Goal: Find specific fact: Find specific fact

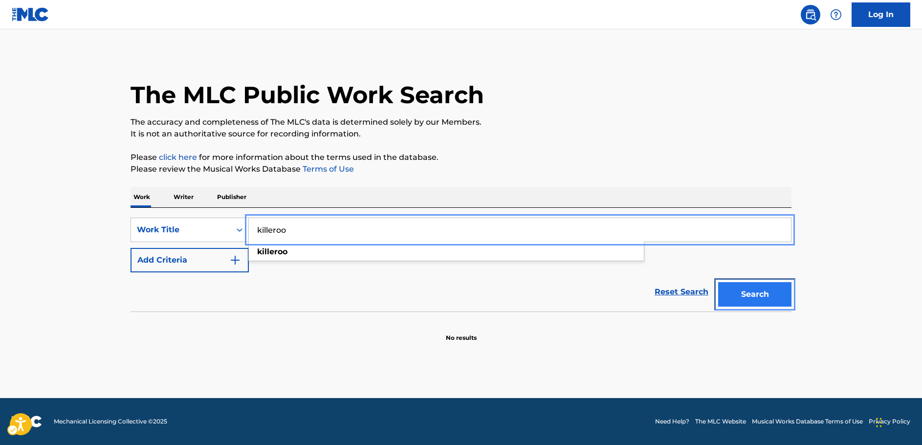
click at [751, 301] on button "Search" at bounding box center [754, 294] width 73 height 24
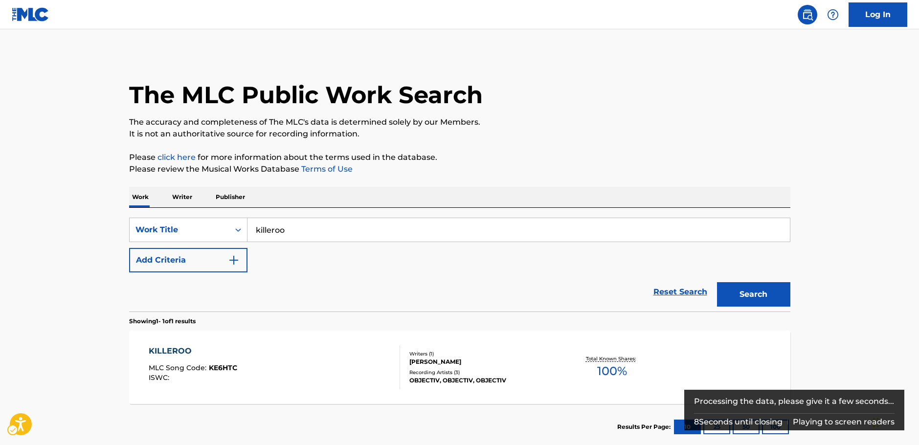
scroll to position [5, 0]
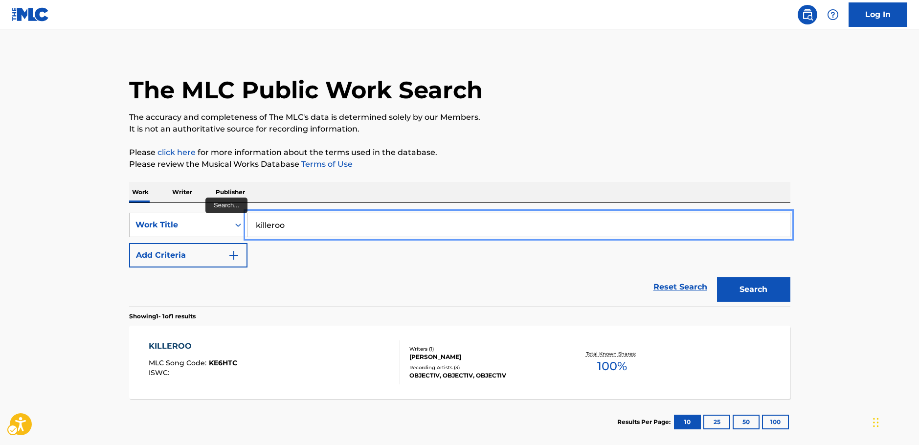
drag, startPoint x: 257, startPoint y: 227, endPoint x: 225, endPoint y: 240, distance: 34.7
click at [221, 230] on div "SearchWithCriteria5d879ea5-2c52-4160-9f36-939437538e87 Work Title killeroo" at bounding box center [459, 225] width 661 height 24
paste input "My Belfast Love"
type input "My Belfast Love"
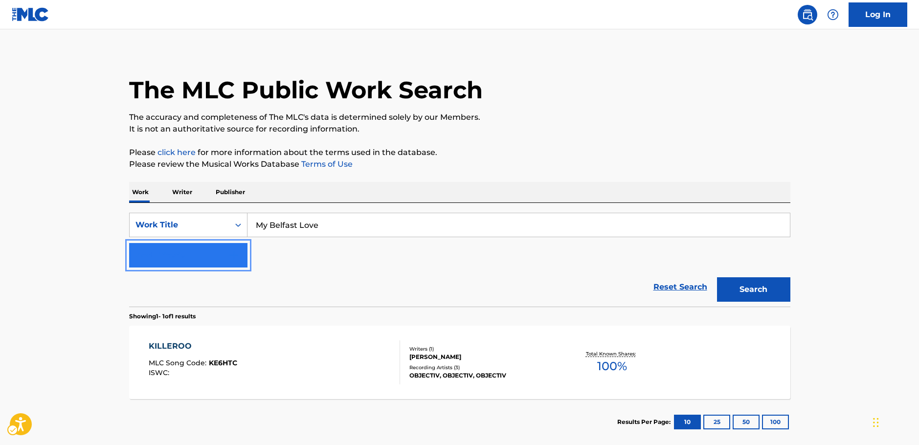
click at [238, 260] on img "Search Form" at bounding box center [234, 255] width 12 height 12
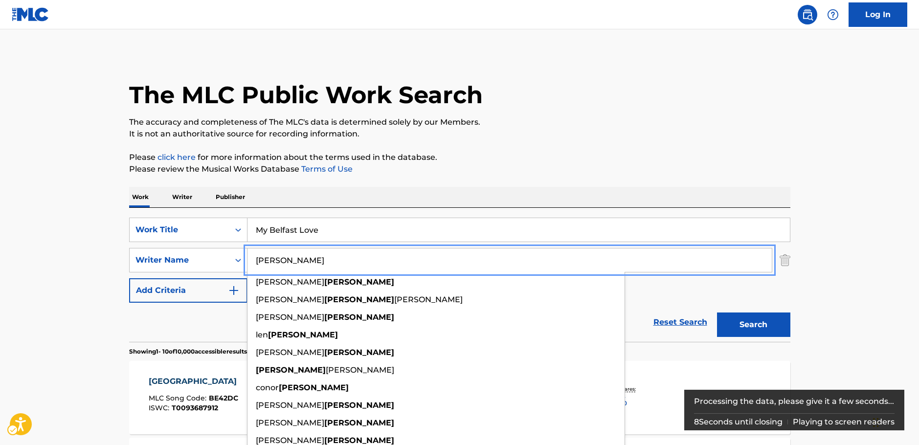
type input "[PERSON_NAME]"
click at [748, 321] on button "Search" at bounding box center [753, 325] width 73 height 24
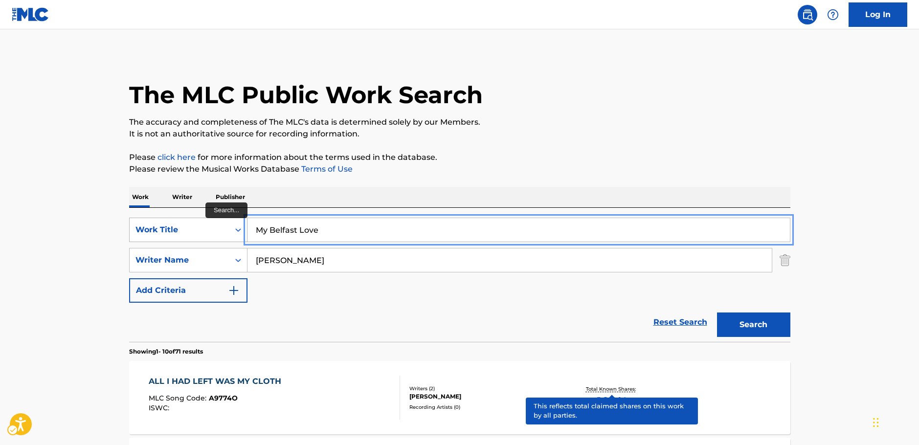
drag, startPoint x: 335, startPoint y: 234, endPoint x: 219, endPoint y: 234, distance: 115.4
paste input "Elegi"
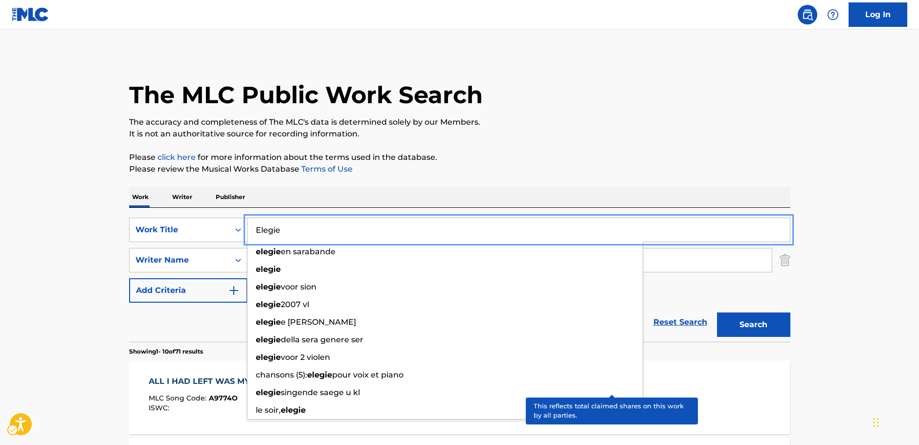
type input "Elegie"
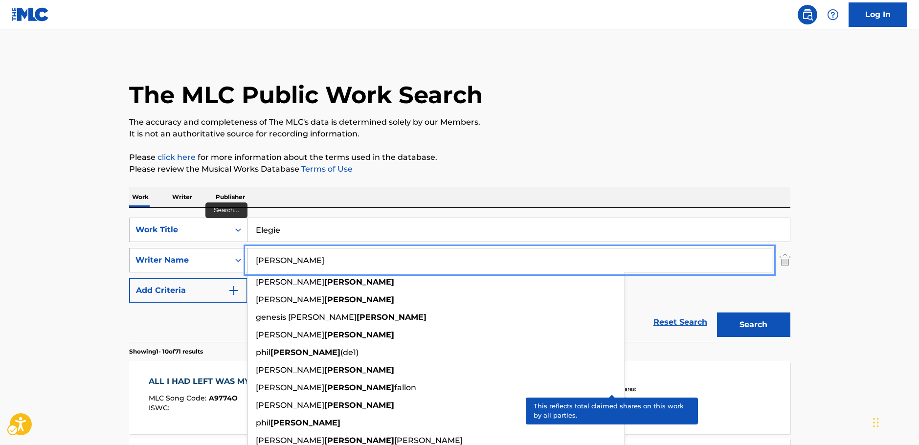
drag, startPoint x: 282, startPoint y: 257, endPoint x: 243, endPoint y: 259, distance: 39.7
click at [237, 257] on div "SearchWithCriteriaaa66c010-8b51-4371-a54d-2b44ab22b64b Writer Name [PERSON_NAME…" at bounding box center [459, 260] width 661 height 24
paste input "Babajanian"
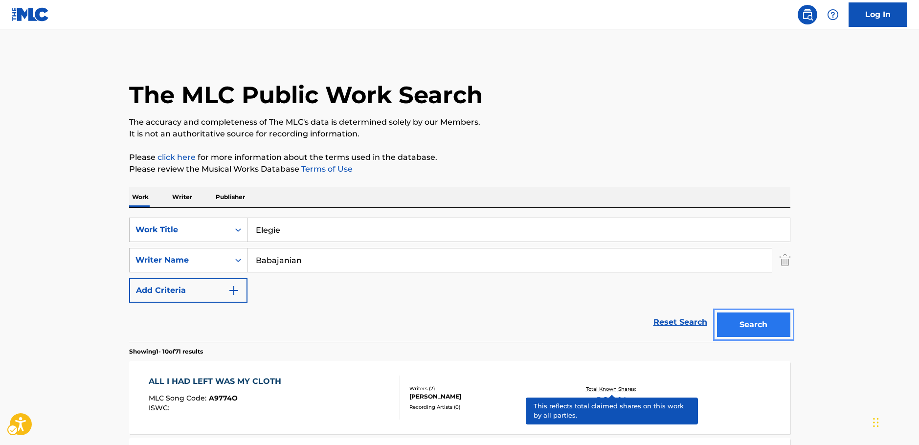
click at [775, 322] on button "Search" at bounding box center [753, 325] width 73 height 24
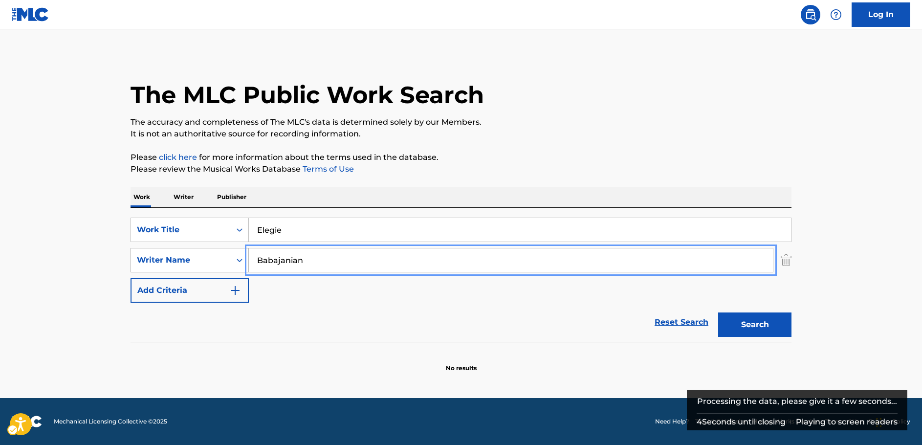
drag, startPoint x: 315, startPoint y: 265, endPoint x: 192, endPoint y: 253, distance: 123.3
click at [192, 253] on div "SearchWithCriteriaaa66c010-8b51-4371-a54d-2b44ab22b64b Writer Name [PERSON_NAME]" at bounding box center [461, 260] width 661 height 24
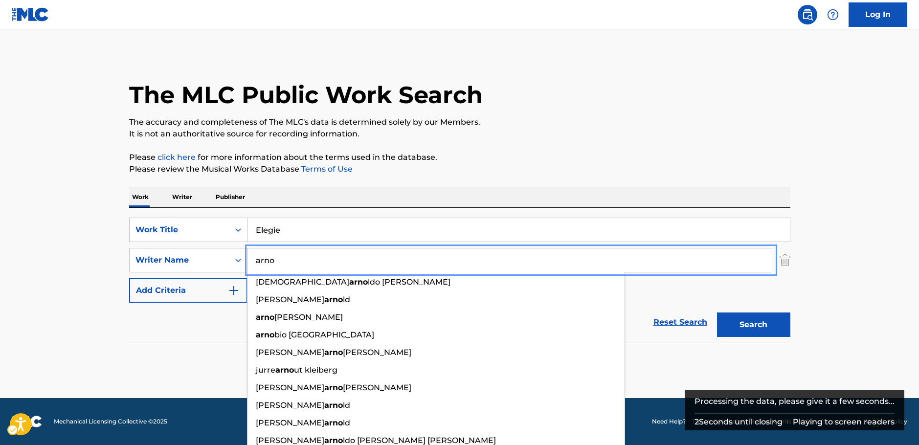
type input "arno"
click at [774, 331] on button "Search" at bounding box center [753, 325] width 73 height 24
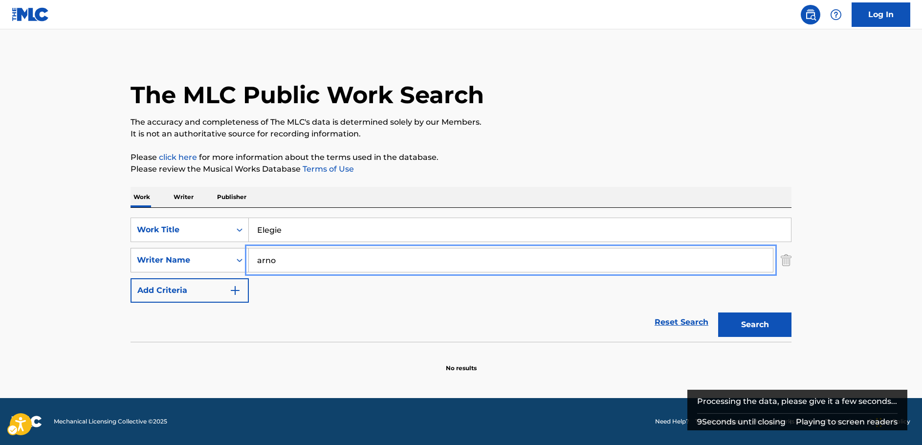
drag, startPoint x: 287, startPoint y: 259, endPoint x: 214, endPoint y: 255, distance: 72.5
click at [214, 255] on div "SearchWithCriteriaaa66c010-8b51-4371-a54d-2b44ab22b64b Writer Name [PERSON_NAME]" at bounding box center [461, 260] width 661 height 24
click at [771, 325] on button "Search" at bounding box center [754, 325] width 73 height 24
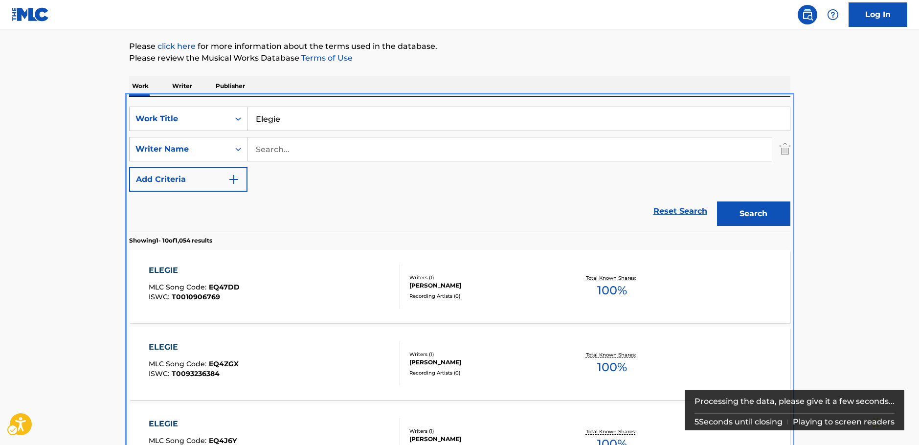
scroll to position [110, 0]
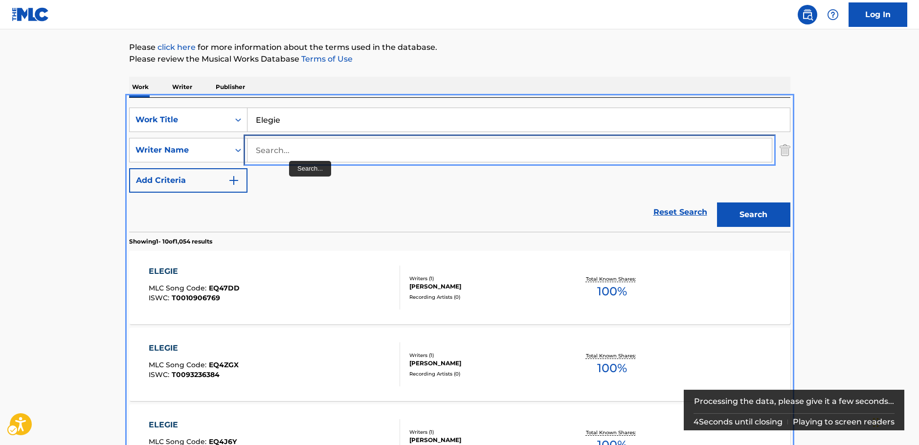
click at [289, 157] on input "Search..." at bounding box center [509, 149] width 524 height 23
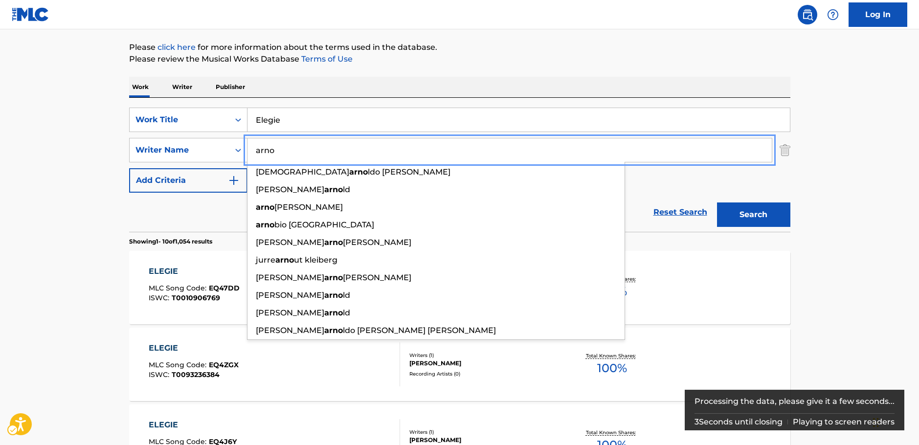
type input "arno"
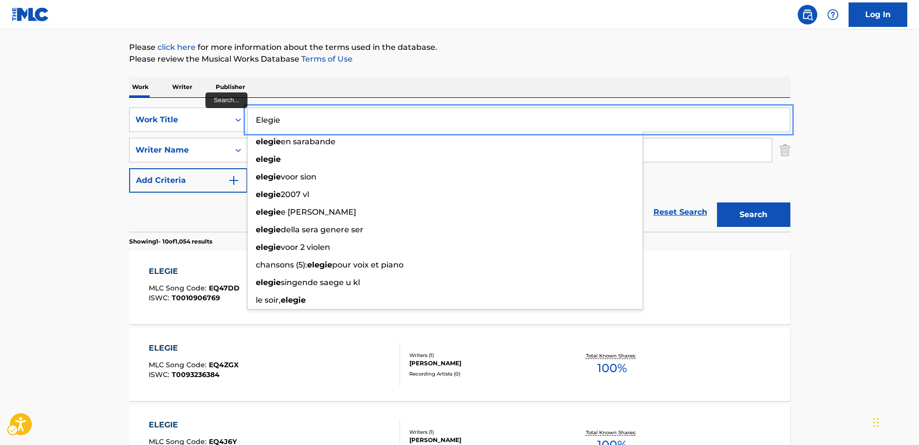
click at [289, 125] on input "Elegie" at bounding box center [518, 119] width 542 height 23
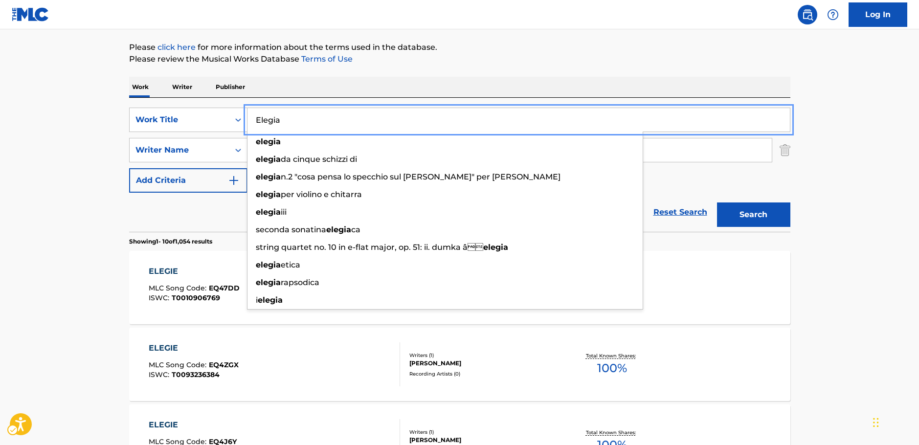
type input "Elegia"
click at [743, 211] on button "Search" at bounding box center [753, 214] width 73 height 24
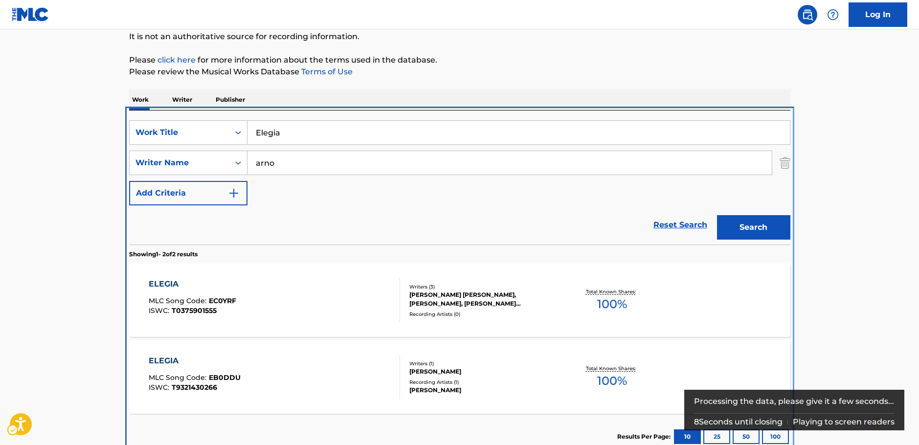
scroll to position [112, 0]
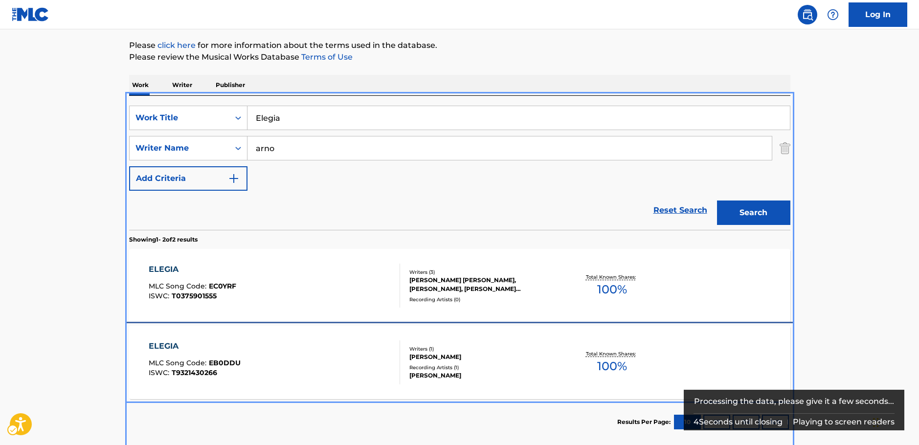
click at [364, 361] on div "ELEGIA MLC Song Code : EB0DDU ISWC : T9321430266" at bounding box center [274, 362] width 251 height 44
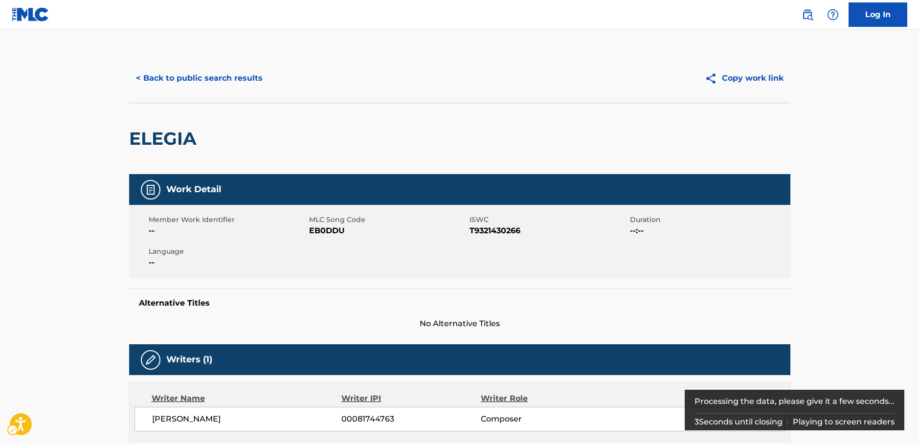
click at [335, 233] on span "MLC Song Code - EB0DDU" at bounding box center [388, 231] width 158 height 12
copy span "EB0DDU"
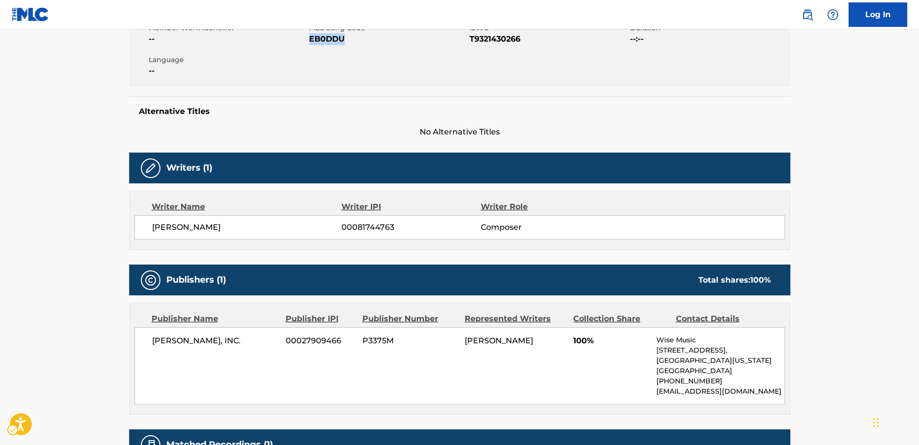
scroll to position [293, 0]
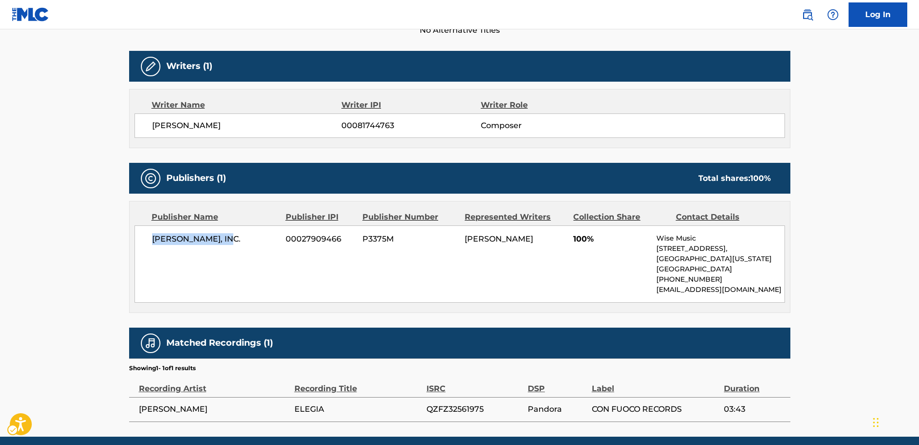
drag, startPoint x: 225, startPoint y: 240, endPoint x: 24, endPoint y: 237, distance: 201.5
click at [150, 240] on div "[PERSON_NAME], INC. 00027909466 P3375M [PERSON_NAME] 100% [PERSON_NAME] Music […" at bounding box center [460, 263] width 650 height 77
copy span "[PERSON_NAME], INC."
